Goal: Task Accomplishment & Management: Use online tool/utility

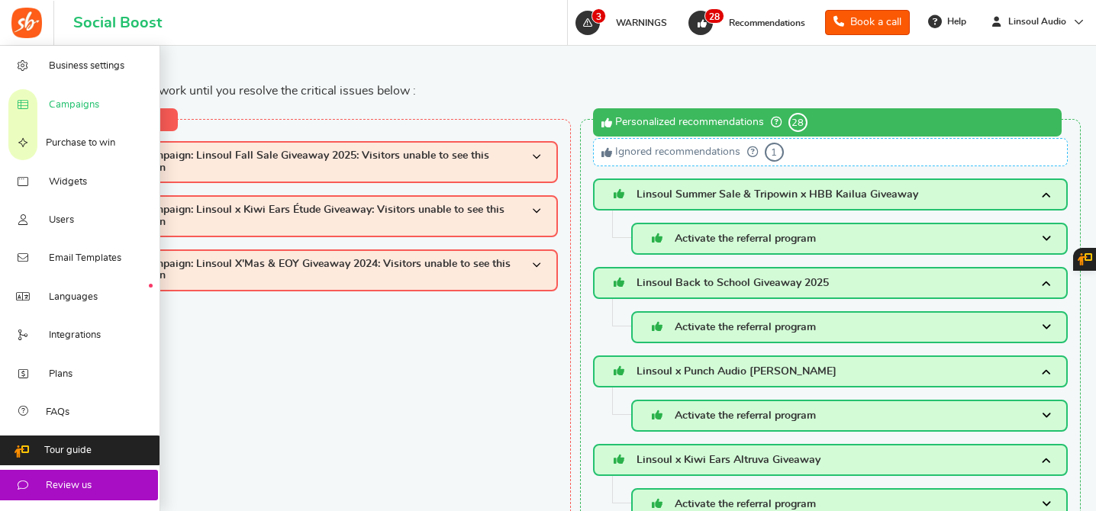
click at [82, 108] on span "Campaigns" at bounding box center [74, 105] width 50 height 14
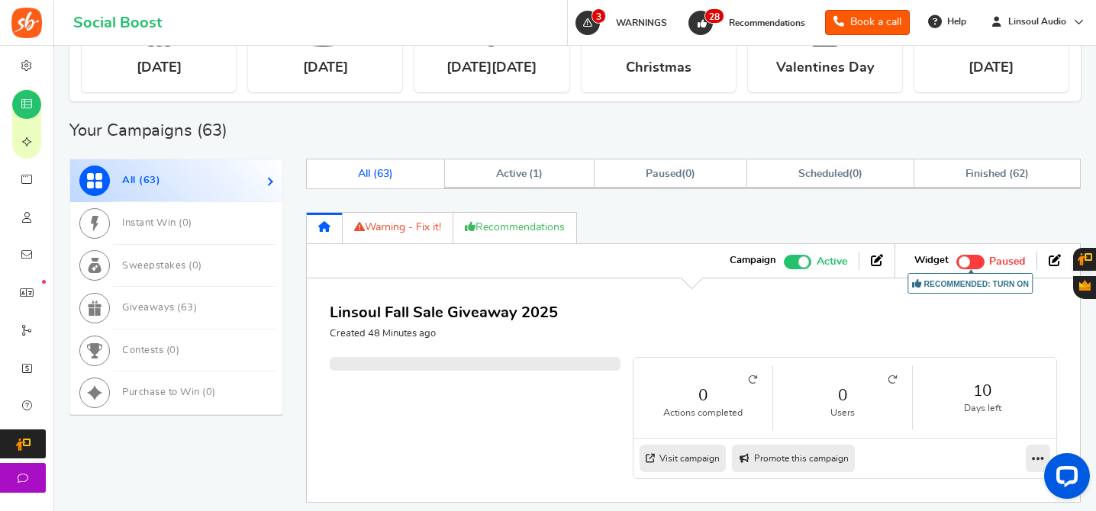
scroll to position [699, 0]
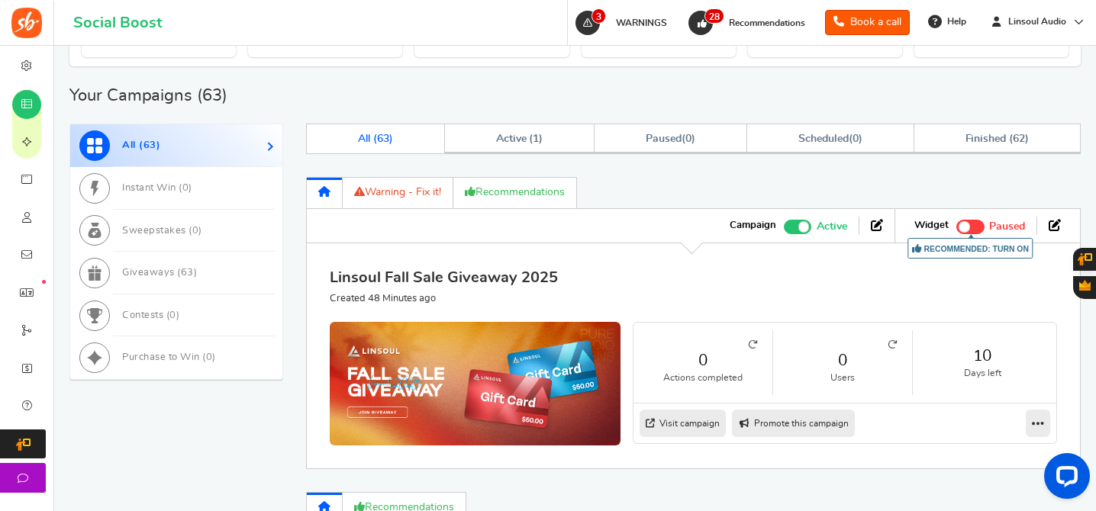
click at [500, 281] on link "Linsoul Fall Sale Giveaway 2025" at bounding box center [444, 277] width 228 height 15
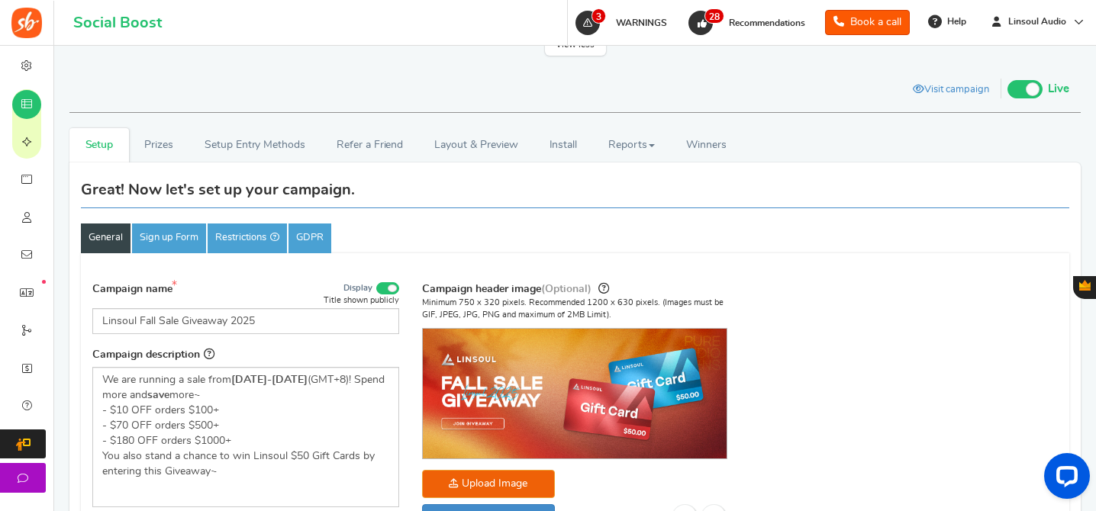
scroll to position [283, 0]
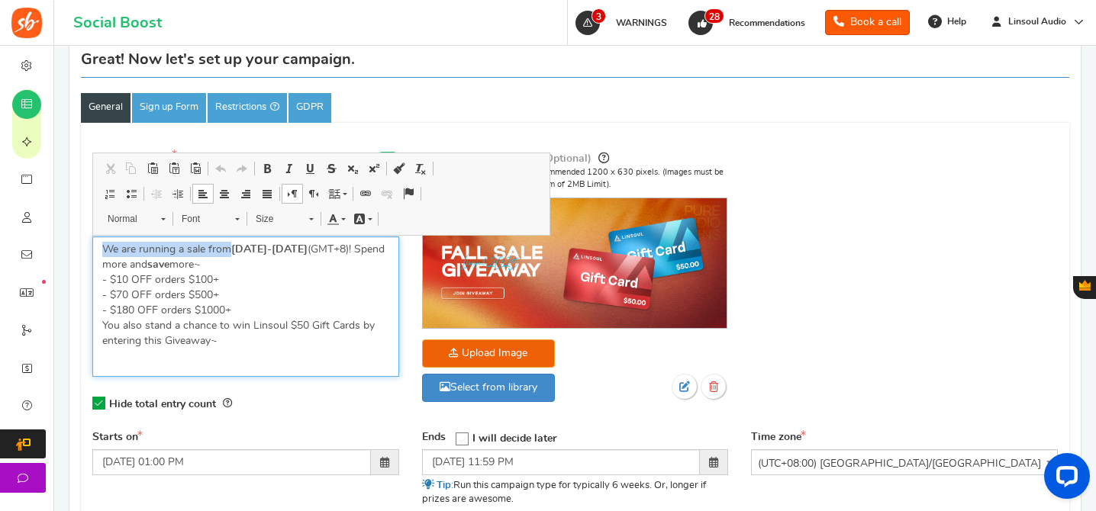
drag, startPoint x: 230, startPoint y: 254, endPoint x: 100, endPoint y: 243, distance: 130.9
click at [100, 243] on div "We are running a sale from [DATE]-[DATE] (GMT+8)! Spend more and save more~ - $…" at bounding box center [245, 307] width 307 height 140
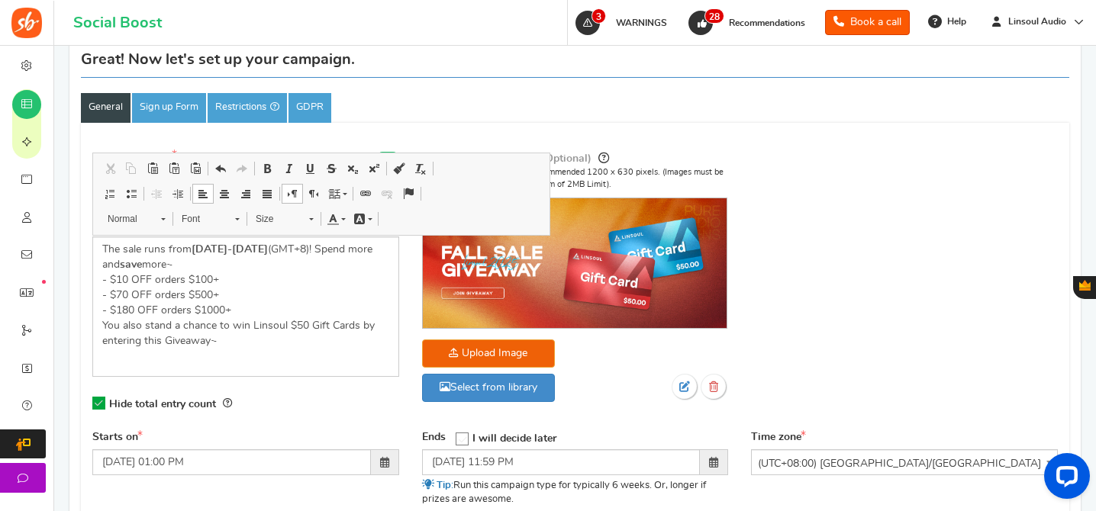
click at [860, 236] on div "Campaign name Display Title shown publicly Linsoul Fall Sale Giveaway 2025 This…" at bounding box center [575, 286] width 988 height 289
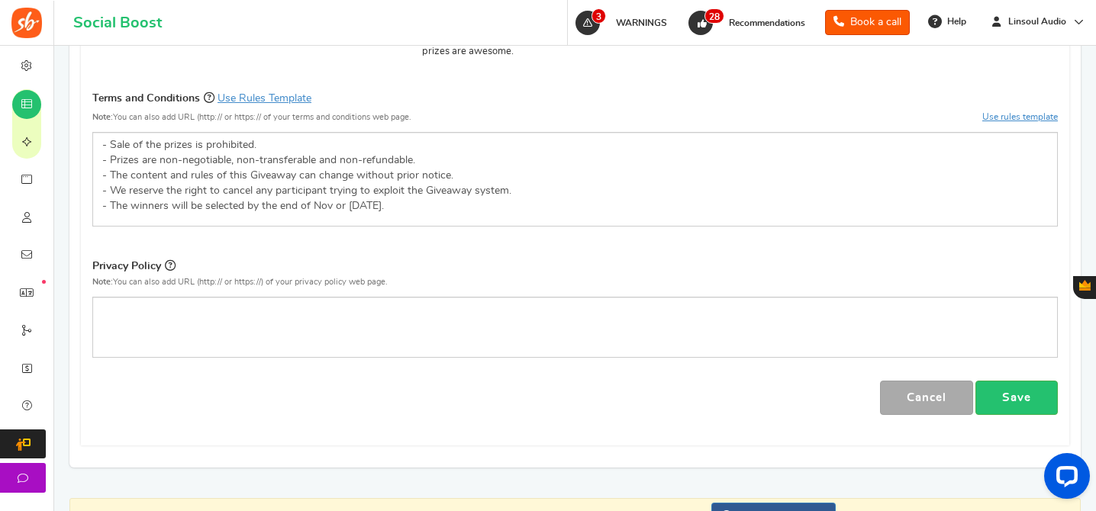
scroll to position [756, 0]
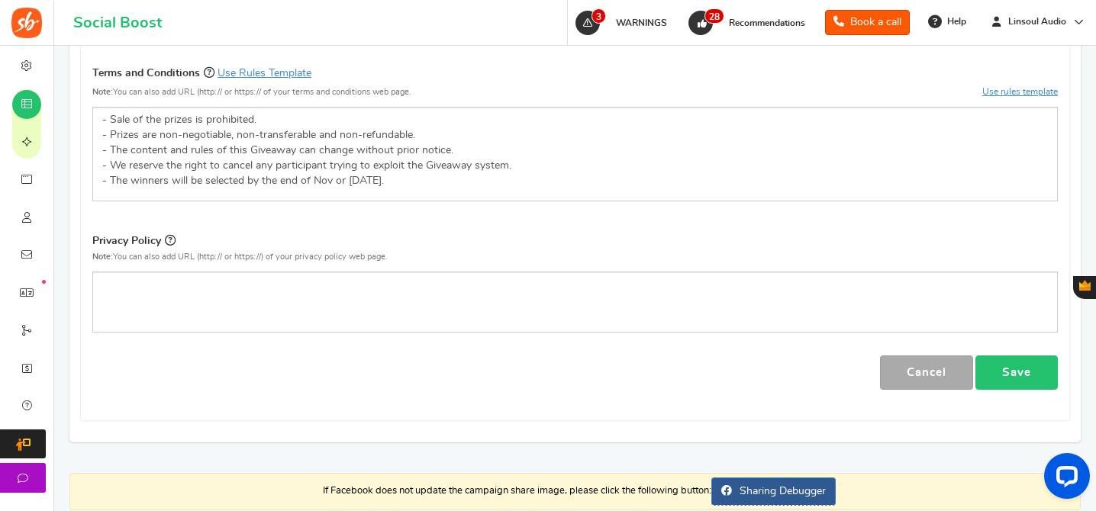
click at [1007, 378] on link "Save" at bounding box center [1016, 373] width 82 height 34
